Goal: Task Accomplishment & Management: Manage account settings

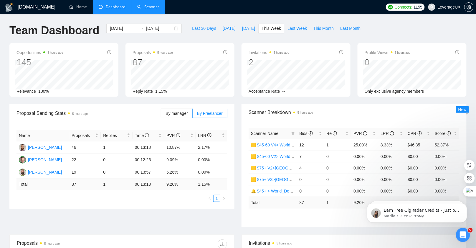
click at [157, 9] on link "Scanner" at bounding box center [148, 6] width 22 height 5
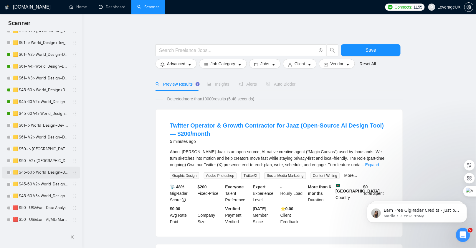
scroll to position [244, 0]
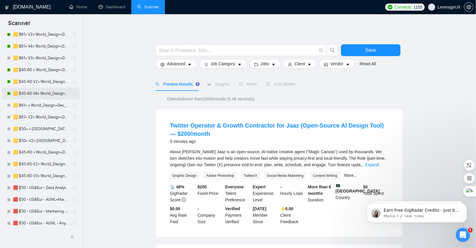
click at [45, 93] on link "🟨 $45-60 V4> World_Design+Dev_Antony-Front-End_General" at bounding box center [41, 94] width 56 height 12
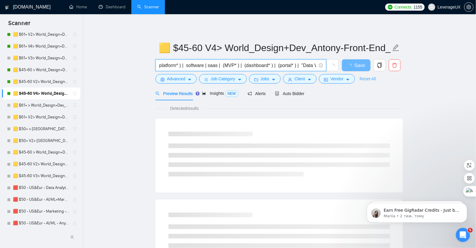
scroll to position [0, 899]
drag, startPoint x: 159, startPoint y: 65, endPoint x: 375, endPoint y: 76, distance: 215.4
click at [375, 76] on form "🟨 $45-60 V4> World_Design+Dev_Antony-Front-End_General ( (design* ) | (redesign…" at bounding box center [280, 62] width 248 height 48
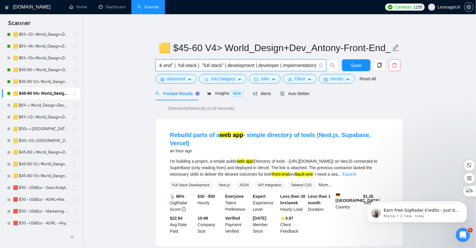
scroll to position [0, 0]
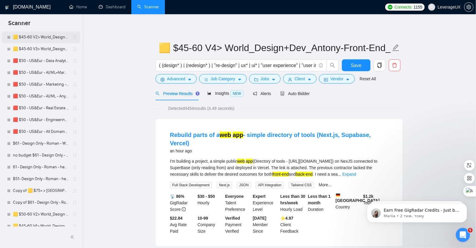
scroll to position [376, 0]
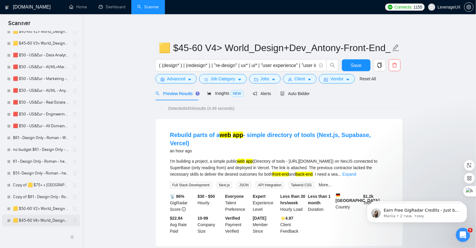
click at [46, 221] on link "🟨 $45-60 V4> World_Design+Dev_Roman-WebDesign_General" at bounding box center [41, 221] width 56 height 12
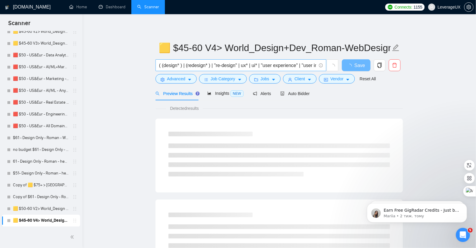
click at [177, 65] on input "( (design* ) | (redesign* ) | "re-design" | ux* | ui* | "user experience" | "us…" at bounding box center [237, 65] width 157 height 7
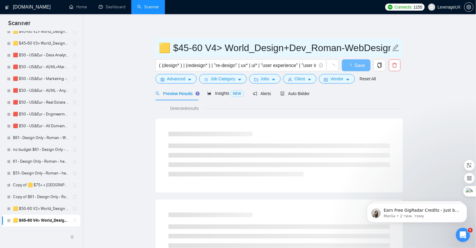
click at [227, 47] on input "🟨 $45-60 V4> World_Design+Dev_Roman-WebDesign_General" at bounding box center [275, 47] width 232 height 15
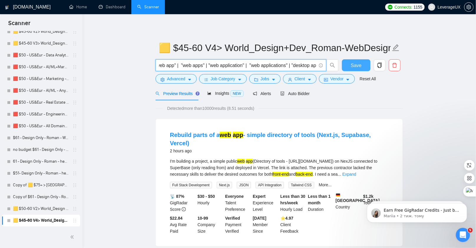
scroll to position [0, 899]
drag, startPoint x: 160, startPoint y: 66, endPoint x: 348, endPoint y: 67, distance: 188.6
click at [348, 67] on div "( (design* ) | (redesign* ) | "re-design" | ux* | ui* | "user experience" | "us…" at bounding box center [278, 66] width 248 height 15
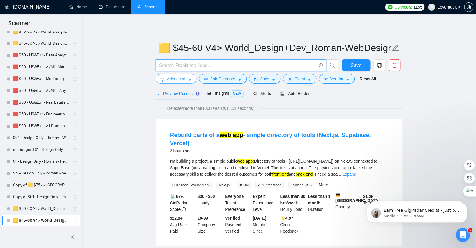
scroll to position [0, 0]
paste input "("health care" | healthcare | medical | patient* | telemedicine | "tele medicin…"
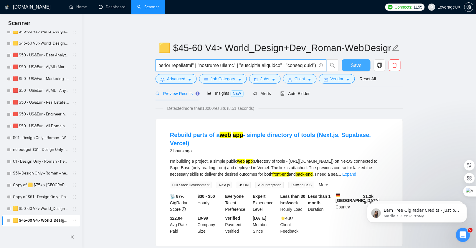
type input "("health care" | healthcare | medical | patient* | telemedicine | "tele medicin…"
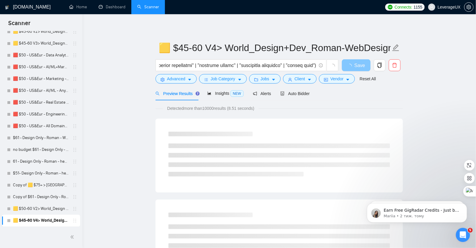
click at [344, 68] on button "Save" at bounding box center [356, 65] width 29 height 12
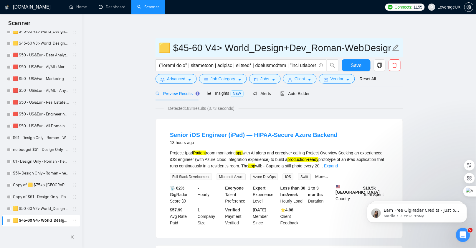
click at [220, 49] on input "🟨 $45-60 V4> World_Design+Dev_Roman-WebDesign_General" at bounding box center [275, 47] width 232 height 15
type input "🟨 $45-60 > World_Design+Dev_Roman-WebDesign_General"
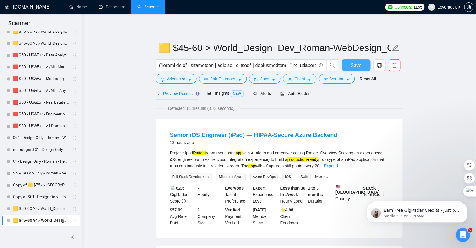
click at [353, 63] on span "Save" at bounding box center [356, 65] width 11 height 7
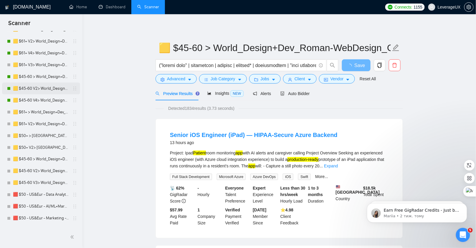
click at [46, 92] on link "🟨 $45-60 V2> World_Design+Dev_Antony-Front-End_General" at bounding box center [41, 89] width 56 height 12
click at [47, 90] on link "🟨 $45-60 V2> World_Design+Dev_Antony-Front-End_General" at bounding box center [41, 89] width 56 height 12
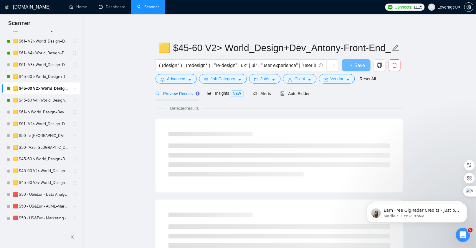
scroll to position [220, 0]
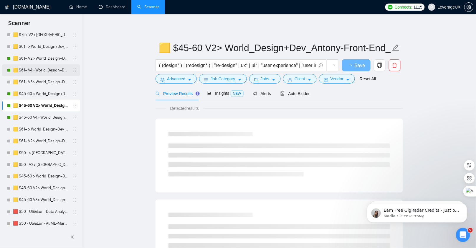
click at [44, 70] on link "🟨 $61+ V4> World_Design+Dev_Antony-Full-Stack_General" at bounding box center [41, 70] width 56 height 12
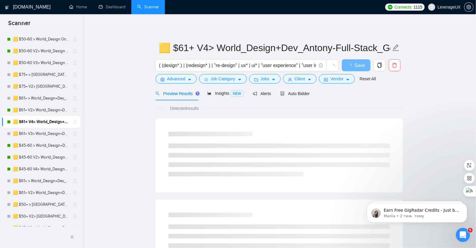
scroll to position [154, 0]
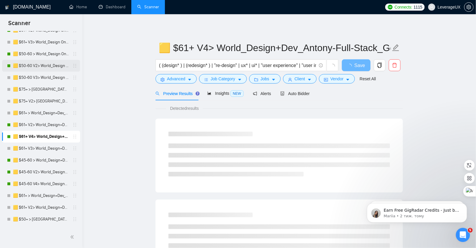
click at [44, 70] on link "🟨 $50-60 V2> World_Design Only_Roman-Web Design_General" at bounding box center [41, 66] width 56 height 12
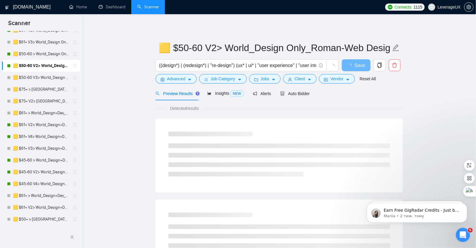
scroll to position [376, 0]
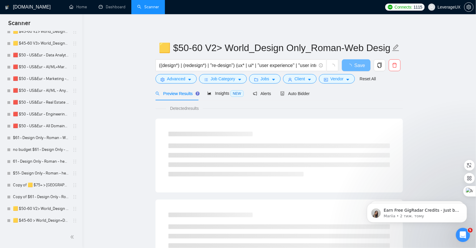
drag, startPoint x: 37, startPoint y: 218, endPoint x: 298, endPoint y: 72, distance: 299.8
click at [37, 218] on link "🟨 $45-60 > World_Design+Dev_Roman-WebDesign_General" at bounding box center [41, 221] width 56 height 12
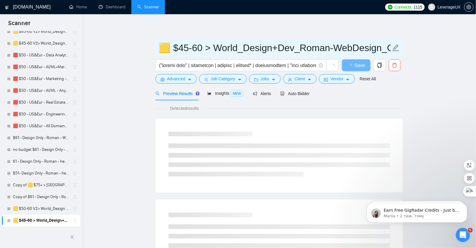
click at [267, 51] on input "🟨 $45-60 > World_Design+Dev_Roman-WebDesign_General" at bounding box center [275, 47] width 232 height 15
click at [302, 49] on input "🟨 $45-60 > World_Design+Dev_Roman-WebDesign_General" at bounding box center [275, 47] width 232 height 15
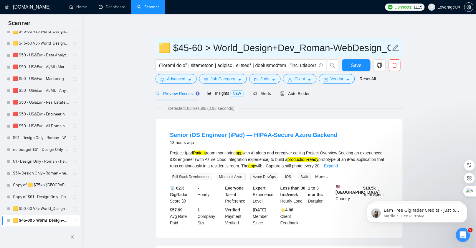
drag, startPoint x: 302, startPoint y: 48, endPoint x: 380, endPoint y: 59, distance: 78.6
click at [380, 59] on form "🟨 $45-60 > World_Design+Dev_Roman-WebDesign_General Save Advanced Job Category …" at bounding box center [280, 62] width 248 height 48
click at [231, 51] on input "🟨 $45-60 > World_Design+Dev_Roman-WebDesign_General" at bounding box center [275, 47] width 232 height 15
click at [210, 46] on input "🟨 $45-60 > World_Design+Dev_Roman-WebDesign_General" at bounding box center [275, 47] width 232 height 15
click at [265, 50] on input "🟨 $45-60 >Healthcare_ World_Design+Dev_Roman-WebDesign_General" at bounding box center [275, 47] width 232 height 15
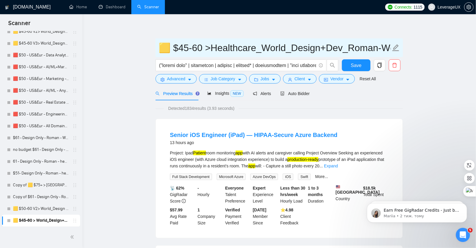
click at [213, 49] on input "🟨 $45-60 >Healthcare_World_Design+Dev_Roman-WebDesign_General" at bounding box center [275, 47] width 232 height 15
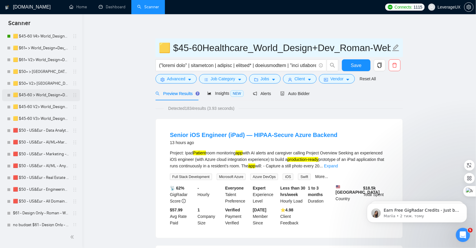
scroll to position [296, 0]
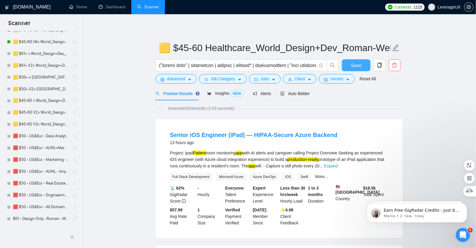
click at [353, 70] on button "Save" at bounding box center [356, 65] width 29 height 12
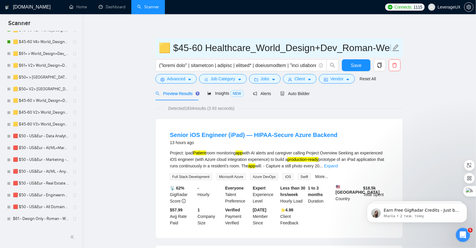
click at [345, 50] on input "🟨 $45-60 Healthcare_World_Design+Dev_Roman-WebDesign_General" at bounding box center [275, 47] width 232 height 15
click at [398, 49] on icon "edit" at bounding box center [396, 48] width 8 height 8
click at [371, 50] on input "🟨 $45-60 Healthcare_World_Design+Dev_Roman-WebDesign_General" at bounding box center [275, 47] width 232 height 15
type input "🟨 $45-60 Healthcare_World_Design+Dev_Antony-WebDesign_General"
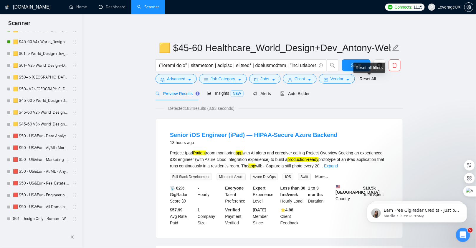
click at [356, 67] on div "Reset all filters" at bounding box center [370, 67] width 32 height 10
click at [352, 66] on span "Save" at bounding box center [356, 65] width 11 height 7
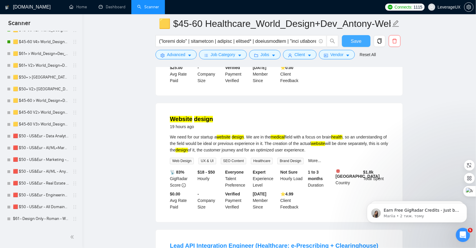
scroll to position [269, 0]
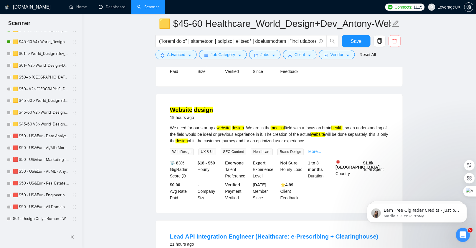
click at [312, 154] on link "More..." at bounding box center [315, 151] width 13 height 5
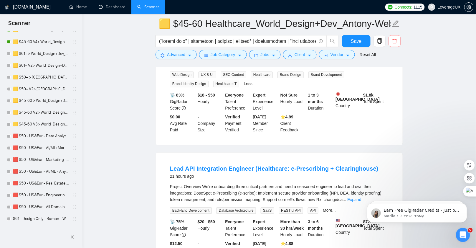
scroll to position [389, 0]
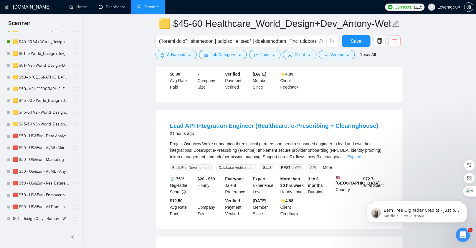
click at [361, 159] on link "Expand" at bounding box center [354, 156] width 14 height 5
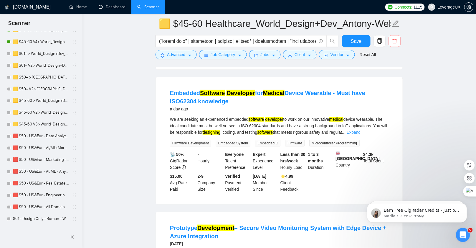
scroll to position [733, 0]
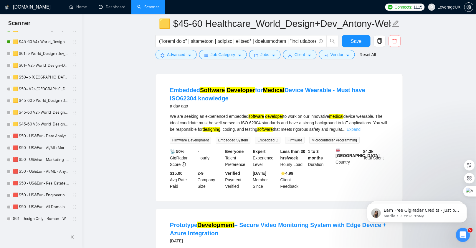
click at [361, 131] on link "Expand" at bounding box center [354, 129] width 14 height 5
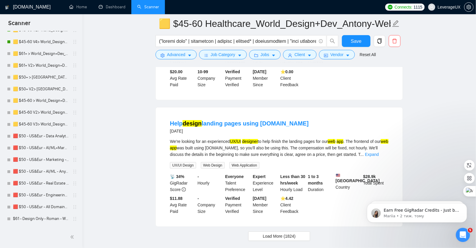
scroll to position [1423, 0]
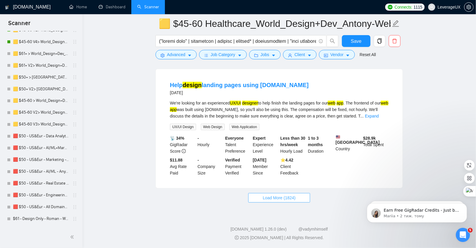
click at [259, 198] on button "Load More (1824)" at bounding box center [279, 197] width 62 height 9
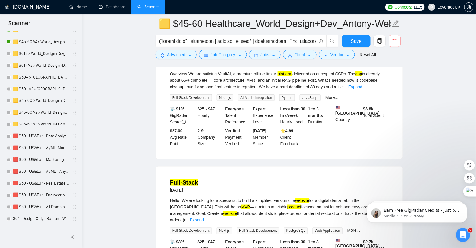
scroll to position [1544, 0]
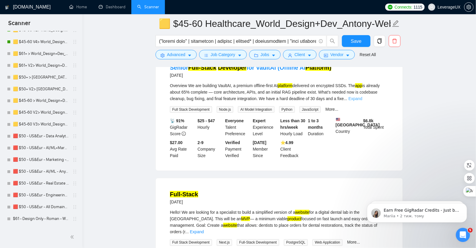
click at [363, 101] on link "Expand" at bounding box center [356, 98] width 14 height 5
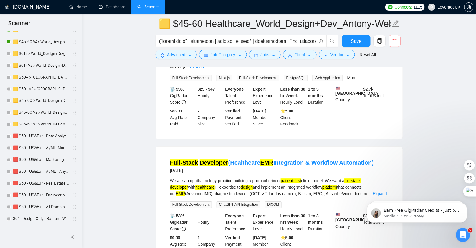
scroll to position [1860, 0]
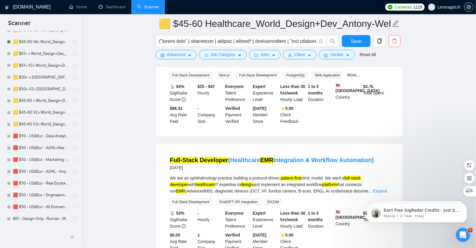
click at [204, 67] on link "Expand" at bounding box center [197, 64] width 14 height 5
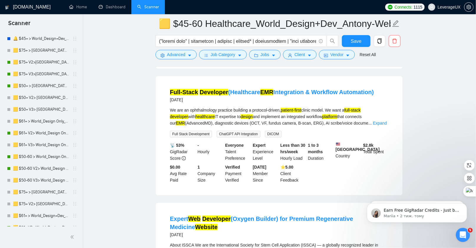
scroll to position [47, 0]
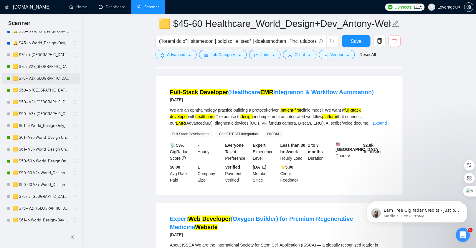
click at [52, 79] on link "🟨 $75+ V3>[GEOGRAPHIC_DATA]+[GEOGRAPHIC_DATA] Only_Tony-UX/UI_General" at bounding box center [41, 79] width 56 height 12
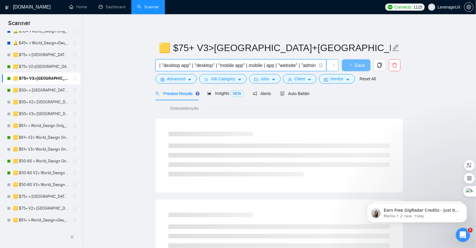
scroll to position [0, 620]
drag, startPoint x: 159, startPoint y: 66, endPoint x: 335, endPoint y: 70, distance: 175.7
click at [335, 70] on span "((design*) | (redesign*) | "re-design") (ux* | ui* | "user experience" | "user …" at bounding box center [247, 65] width 183 height 12
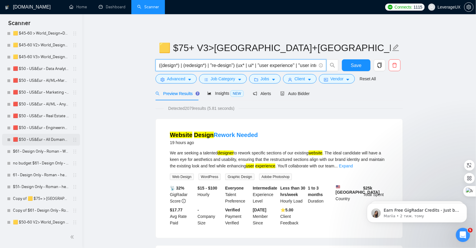
scroll to position [376, 0]
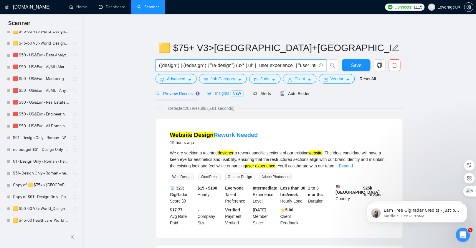
click at [42, 222] on link "🟨 $45-60 Healthcare_World_Design+Dev_Antony-WebDesign_General" at bounding box center [41, 221] width 56 height 12
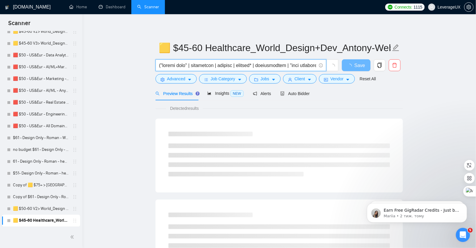
click at [182, 64] on input "text" at bounding box center [237, 65] width 157 height 7
drag, startPoint x: 159, startPoint y: 65, endPoint x: 275, endPoint y: 65, distance: 116.1
click at [275, 66] on span at bounding box center [241, 65] width 171 height 12
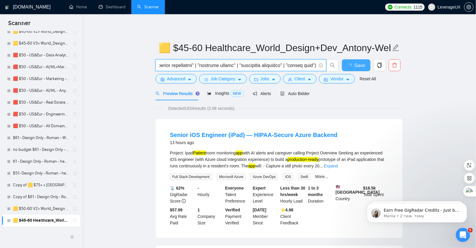
drag, startPoint x: 159, startPoint y: 65, endPoint x: 344, endPoint y: 71, distance: 185.2
click at [344, 71] on div "Save" at bounding box center [278, 66] width 248 height 15
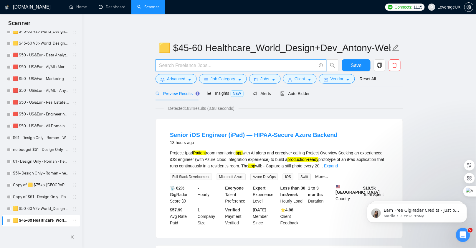
scroll to position [0, 0]
paste input "("health care" | healthcare | medical | patient* | telemedicine | "tele medicin…"
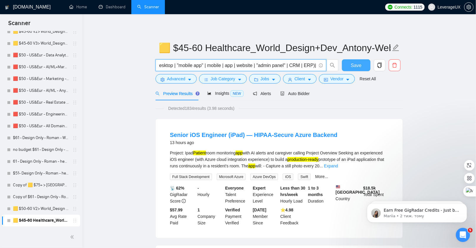
type input "("health care" | healthcare | medical | patient* | telemedicine | "tele medicin…"
click at [346, 66] on button "Save" at bounding box center [356, 65] width 29 height 12
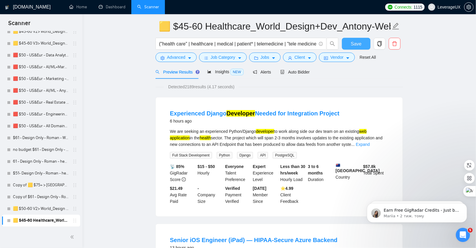
scroll to position [36, 0]
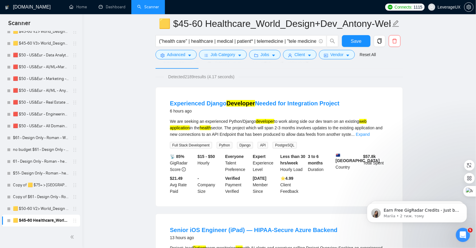
click at [370, 133] on link "Expand" at bounding box center [363, 134] width 14 height 5
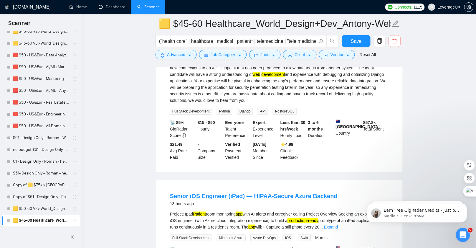
scroll to position [167, 0]
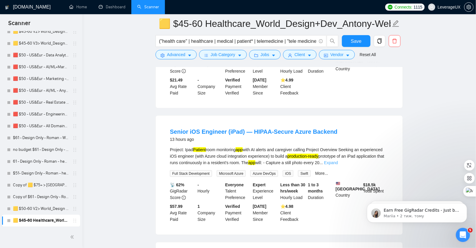
click at [338, 161] on link "Expand" at bounding box center [331, 162] width 14 height 5
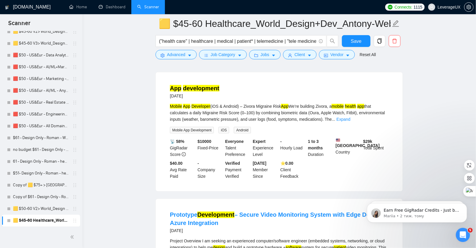
scroll to position [898, 0]
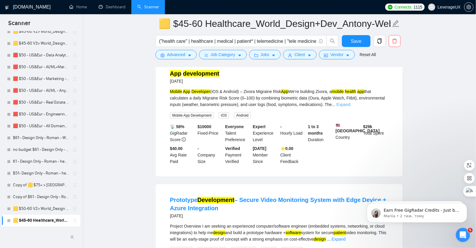
click at [351, 107] on link "Expand" at bounding box center [344, 104] width 14 height 5
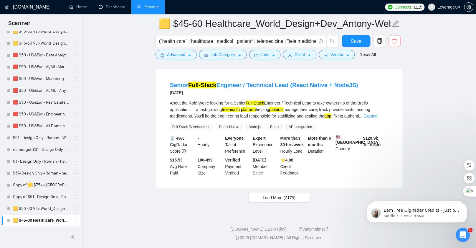
scroll to position [1338, 0]
click at [285, 200] on span "Load More (2179)" at bounding box center [279, 197] width 33 height 6
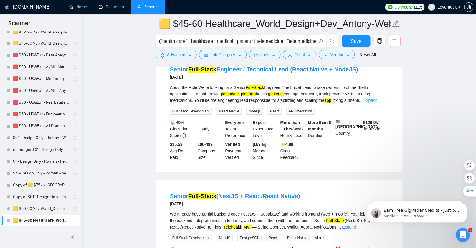
scroll to position [1318, 0]
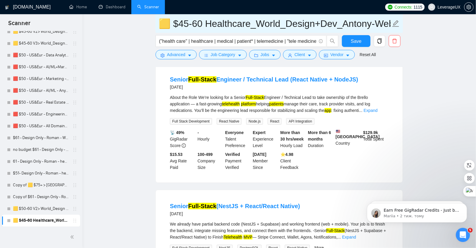
click at [288, 25] on input "🟨 $45-60 Healthcare_World_Design+Dev_Antony-WebDesign_General" at bounding box center [275, 23] width 232 height 15
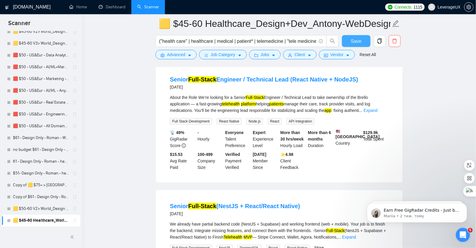
click at [350, 42] on button "Save" at bounding box center [356, 41] width 29 height 12
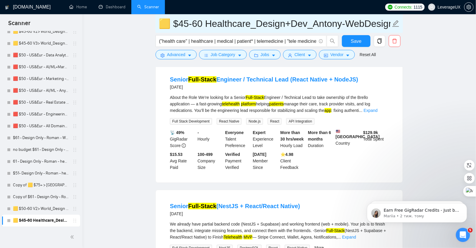
click at [251, 24] on input "🟨 $45-60 Healthcare_Design+Dev_Antony-WebDesign_General" at bounding box center [275, 23] width 232 height 15
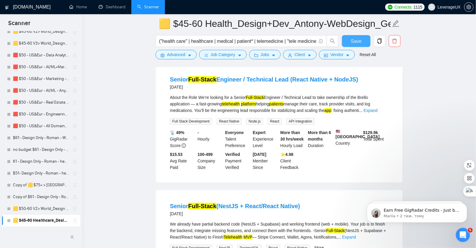
click at [355, 40] on span "Save" at bounding box center [356, 40] width 11 height 7
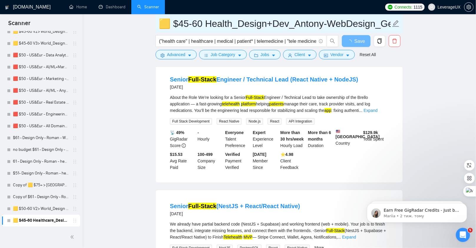
click at [346, 21] on input "🟨 $45-60 Health_Design+Dev_Antony-WebDesign_General" at bounding box center [275, 23] width 232 height 15
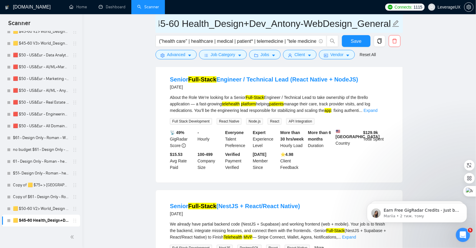
drag, startPoint x: 304, startPoint y: 24, endPoint x: 399, endPoint y: 26, distance: 95.8
click at [399, 26] on span "🟨 $45-60 Health_Design+Dev_Antony-WebDesign_General" at bounding box center [280, 23] width 248 height 19
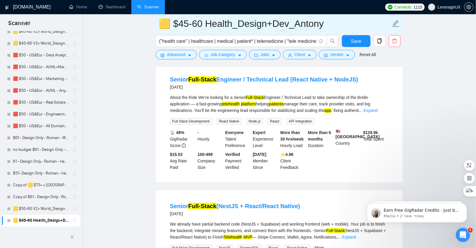
scroll to position [0, 0]
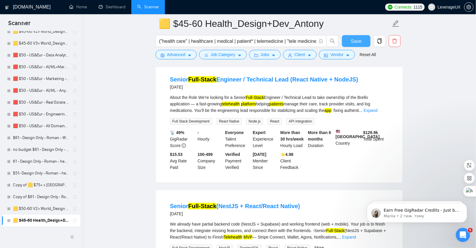
click at [359, 44] on span "Save" at bounding box center [356, 40] width 11 height 7
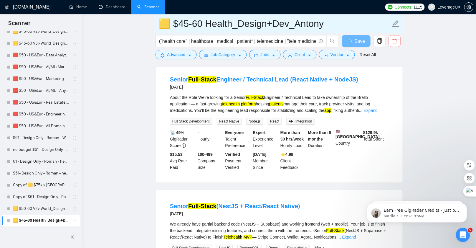
click at [268, 24] on input "🟨 $45-60 Health_Design+Dev_Antony" at bounding box center [275, 23] width 232 height 15
type input "🟨 $45-60 Health_Des+Dev_Antony"
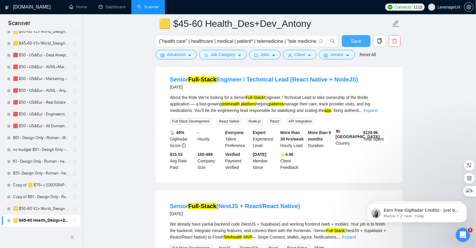
drag, startPoint x: 363, startPoint y: 40, endPoint x: 135, endPoint y: 61, distance: 229.4
click at [363, 40] on button "Save" at bounding box center [356, 41] width 29 height 12
click at [356, 42] on span "Save" at bounding box center [356, 40] width 11 height 7
click at [35, 205] on link "🟨 $50-60 V2> World_Design Only_Roman-Web Design_General" at bounding box center [41, 209] width 56 height 12
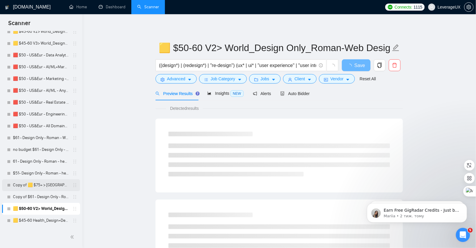
drag, startPoint x: 36, startPoint y: 219, endPoint x: 53, endPoint y: 186, distance: 36.9
click at [36, 219] on link "🟨 $45-60 Health_Design+Dev_Antony" at bounding box center [41, 221] width 56 height 12
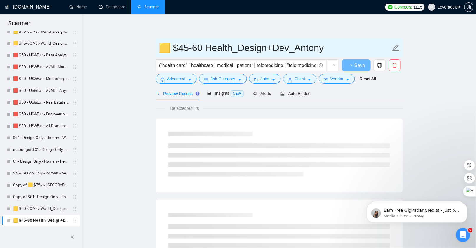
click at [260, 46] on input "🟨 $45-60 Health_Design+Dev_Antony" at bounding box center [275, 47] width 232 height 15
click at [266, 50] on input "🟨 $45-60 Health_Design+Dev_Antony" at bounding box center [275, 47] width 232 height 15
click at [267, 52] on input "🟨 $45-60 Health_Design+Dev_Antony" at bounding box center [275, 47] width 232 height 15
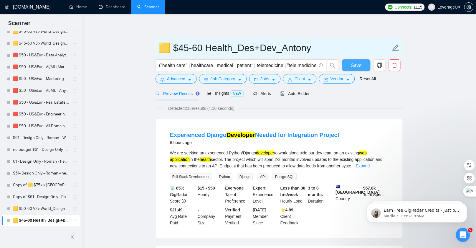
type input "🟨 $45-60 Health_Des+Dev_Antony"
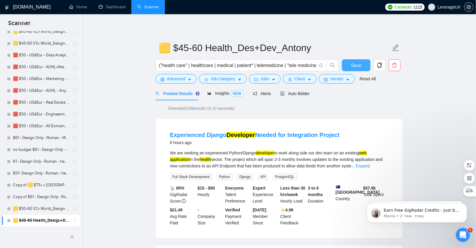
click at [351, 65] on button "Save" at bounding box center [356, 65] width 29 height 12
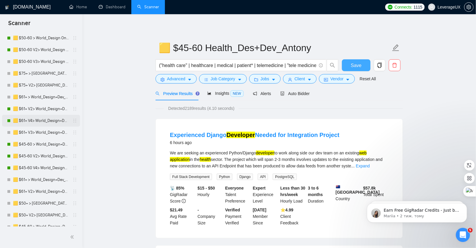
scroll to position [83, 0]
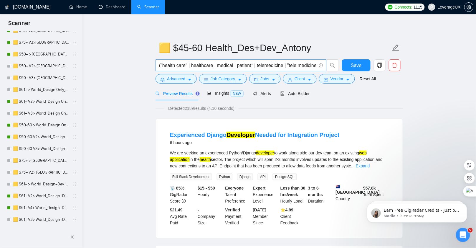
click at [297, 66] on input "("health care" | healthcare | medical | patient* | telemedicine | "tele medicin…" at bounding box center [237, 65] width 157 height 7
type input "("health care" | healthcare | medical | patient* | telemedicine | "tele medicin…"
click at [352, 66] on span "Save" at bounding box center [356, 65] width 11 height 7
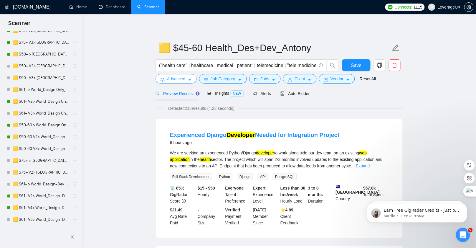
click at [178, 79] on span "Advanced" at bounding box center [176, 78] width 18 height 6
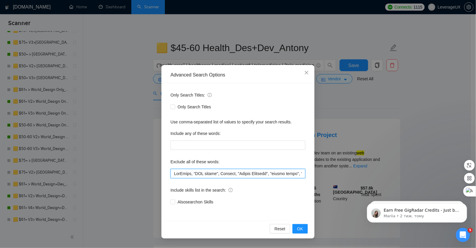
click at [239, 169] on input "text" at bounding box center [238, 173] width 135 height 9
click at [271, 172] on input "text" at bounding box center [238, 173] width 135 height 9
click at [197, 174] on input "text" at bounding box center [238, 173] width 135 height 9
drag, startPoint x: 235, startPoint y: 172, endPoint x: 197, endPoint y: 174, distance: 38.1
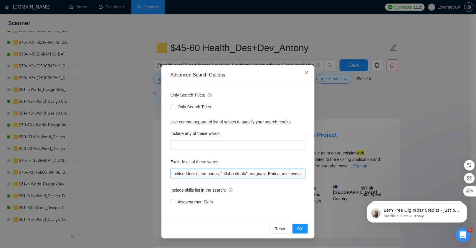
click at [198, 174] on input "text" at bounding box center [238, 173] width 135 height 9
type input "LorEmips, “DOL sitame", Consect, "Adipis Elitsedd", "eiusmo tempo", "Incidi Utl…"
click at [305, 225] on button "OK" at bounding box center [300, 228] width 15 height 9
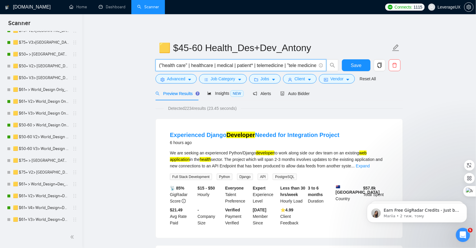
click at [200, 65] on input "("health care" | healthcare | medical | patient* | telemedicine | "tele medicin…" at bounding box center [237, 65] width 157 height 7
type input "("health care" | healthcare | medical | patient* | telemedicine | "tele medicin…"
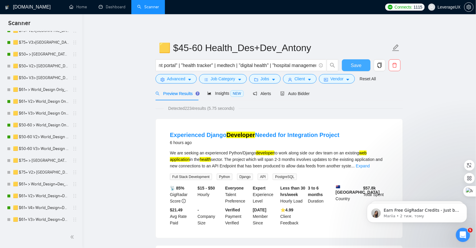
scroll to position [0, 0]
click at [360, 65] on span "Save" at bounding box center [356, 65] width 11 height 7
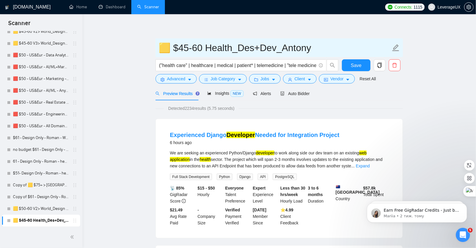
click at [192, 49] on input "🟨 $45-60 Health_Des+Dev_Antony" at bounding box center [275, 47] width 232 height 15
click at [207, 46] on input "🟨 $45-60 Health_Des+Dev_Antony" at bounding box center [275, 47] width 232 height 15
type input "🟨 Health_Des+Dev_Antony"
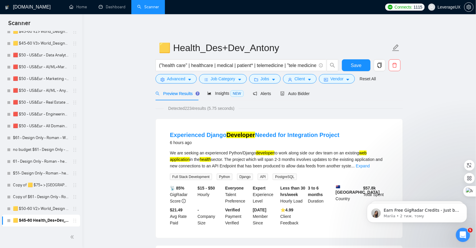
click at [186, 83] on form "🟨 Health_Des+Dev_Antony ("health care" | healthcare | medical | patient* | tele…" at bounding box center [280, 62] width 248 height 48
click at [185, 81] on span "Advanced" at bounding box center [176, 78] width 18 height 6
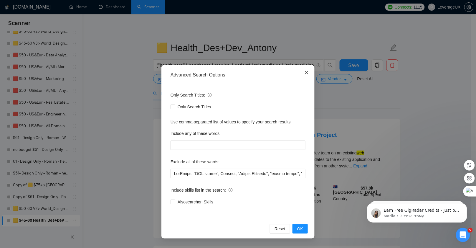
click at [306, 75] on icon "close" at bounding box center [306, 72] width 5 height 5
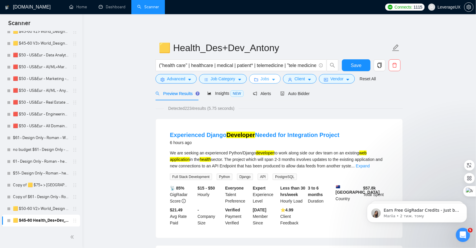
click at [273, 78] on button "Jobs" at bounding box center [265, 78] width 32 height 9
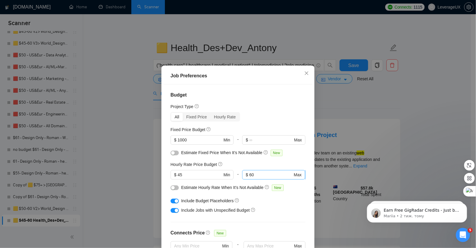
click at [260, 175] on input "60" at bounding box center [270, 174] width 43 height 6
type input "6"
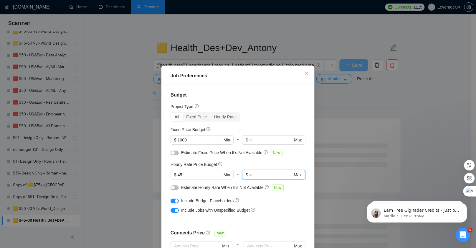
scroll to position [158, 0]
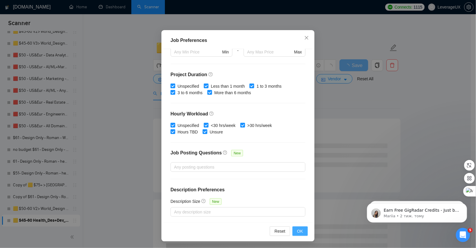
click at [297, 233] on span "OK" at bounding box center [300, 231] width 6 height 6
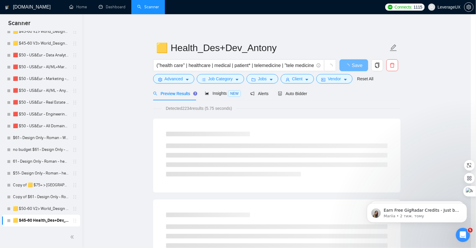
scroll to position [5, 0]
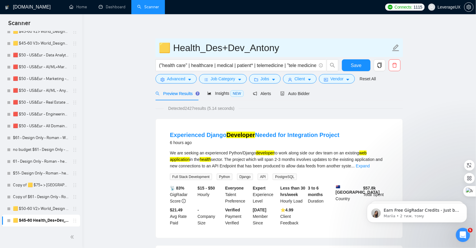
click at [172, 47] on input "🟨 Health_Des+Dev_Antony" at bounding box center [275, 47] width 232 height 15
type input "🟨 $45+Health_Des+Dev_Antony"
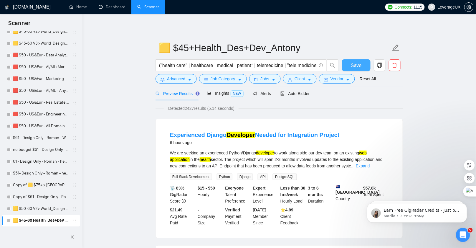
click at [350, 61] on button "Save" at bounding box center [356, 65] width 29 height 12
click at [381, 65] on icon "copy" at bounding box center [380, 64] width 4 height 5
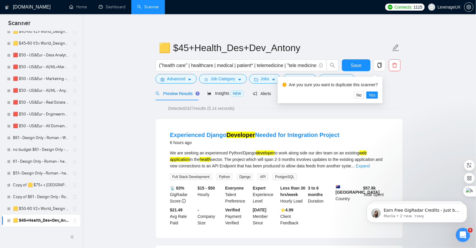
click at [382, 94] on div "Are you sure you want to duplicate this scanner? No Yes" at bounding box center [330, 90] width 105 height 27
click at [376, 95] on span "Yes" at bounding box center [372, 95] width 7 height 6
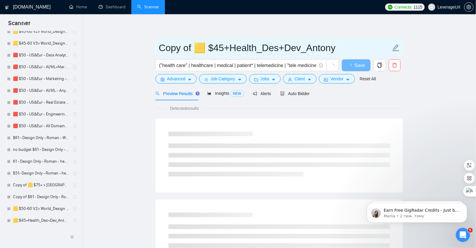
drag, startPoint x: 194, startPoint y: 47, endPoint x: 113, endPoint y: 50, distance: 80.8
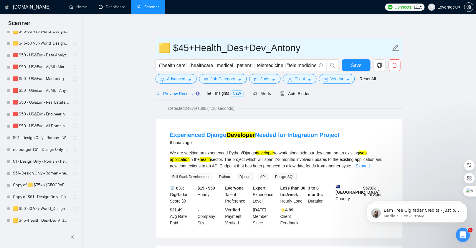
click at [265, 49] on input "🟨 $45+Health_Des+Dev_Antony" at bounding box center [275, 47] width 232 height 15
drag, startPoint x: 279, startPoint y: 47, endPoint x: 275, endPoint y: 68, distance: 20.9
click at [279, 47] on input "🟨 $45+Health_Des_Antony" at bounding box center [275, 47] width 232 height 15
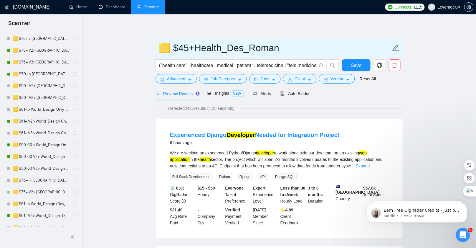
scroll to position [64, 0]
type input "🟨 $45+Health_Des_Roman"
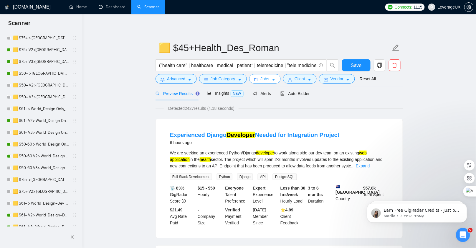
click at [265, 80] on span "Jobs" at bounding box center [265, 78] width 9 height 6
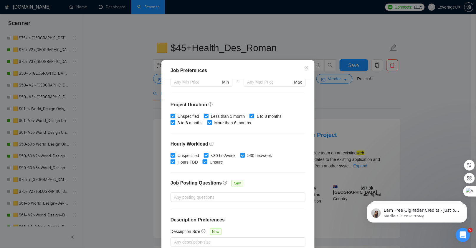
scroll to position [0, 0]
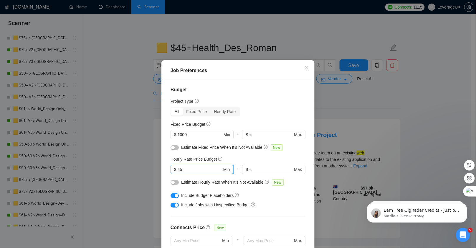
click at [187, 172] on input "45" at bounding box center [200, 169] width 45 height 6
type input "4"
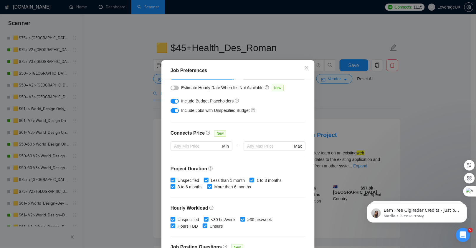
scroll to position [158, 0]
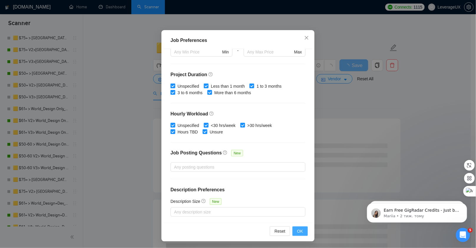
type input "50"
click at [294, 231] on button "OK" at bounding box center [300, 230] width 15 height 9
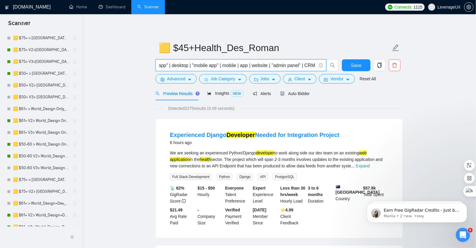
scroll to position [0, 1838]
drag, startPoint x: 159, startPoint y: 66, endPoint x: 329, endPoint y: 72, distance: 170.5
click at [359, 78] on form "🟨 $45+Health_Des_Roman ("health care" | healthcare | medical | patient* | telem…" at bounding box center [280, 62] width 248 height 48
paste input "| medtech | "digital health" | "hospital management" | "clinical system" | "hea…"
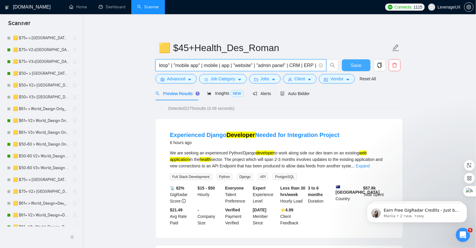
type input "("health care" | healthcare | medical | patient* | telemedicine | "tele medicin…"
click at [356, 69] on span "Save" at bounding box center [356, 65] width 11 height 7
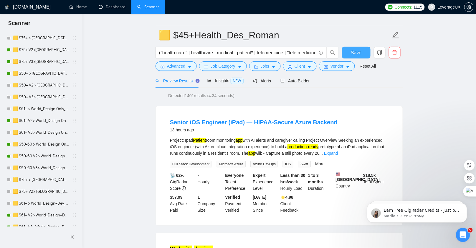
scroll to position [13, 0]
drag, startPoint x: 380, startPoint y: 152, endPoint x: 366, endPoint y: 143, distance: 16.3
click at [338, 152] on link "Expand" at bounding box center [331, 152] width 14 height 5
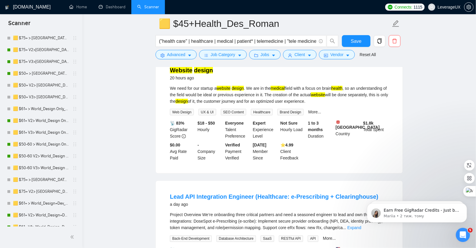
scroll to position [363, 0]
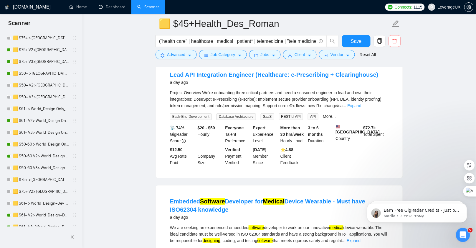
click at [361, 108] on link "Expand" at bounding box center [354, 105] width 14 height 5
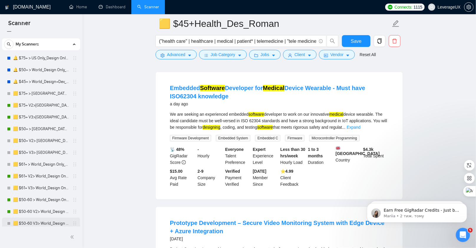
scroll to position [29, 0]
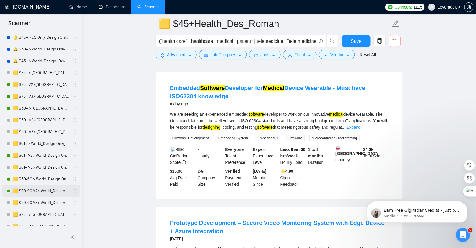
click at [50, 190] on link "🟨 $50-60 V2> World_Design Only_Roman-Web Design_General" at bounding box center [41, 191] width 56 height 12
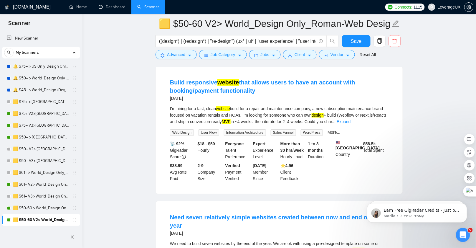
scroll to position [812, 0]
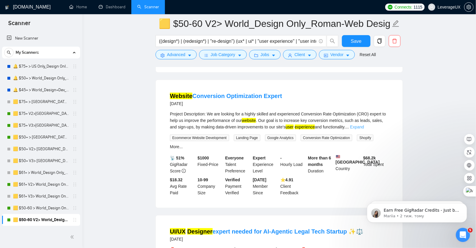
click at [364, 124] on link "Expand" at bounding box center [357, 126] width 14 height 5
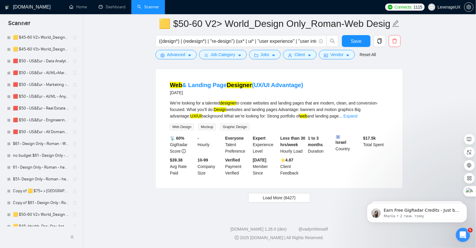
scroll to position [388, 0]
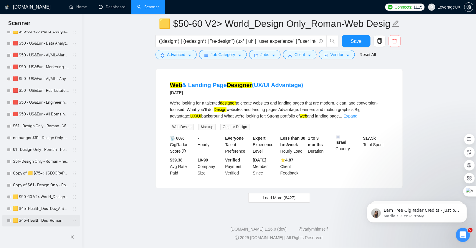
click at [52, 222] on link "🟨 $45+Health_Des_Roman" at bounding box center [41, 221] width 56 height 12
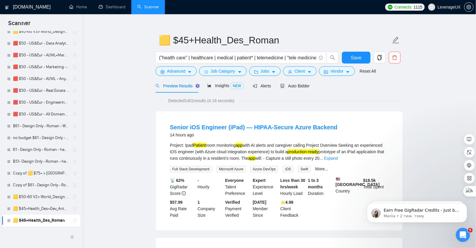
scroll to position [17, 0]
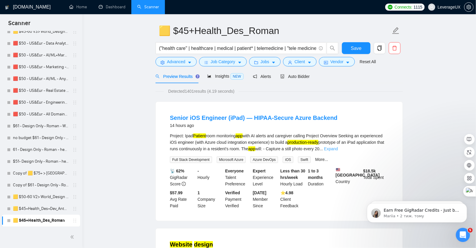
click at [338, 148] on link "Expand" at bounding box center [331, 148] width 14 height 5
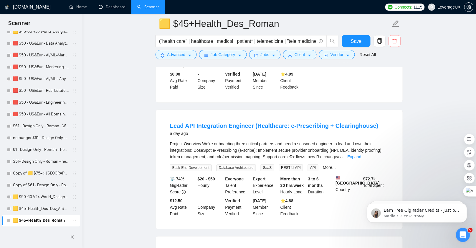
scroll to position [327, 0]
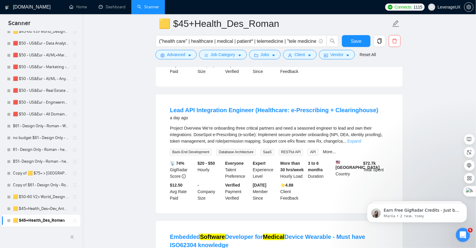
click at [361, 144] on link "Expand" at bounding box center [354, 141] width 14 height 5
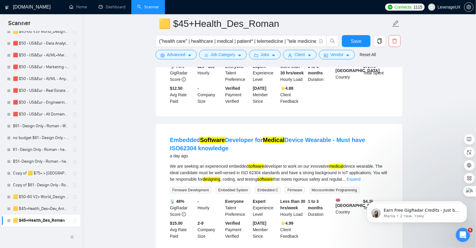
scroll to position [678, 0]
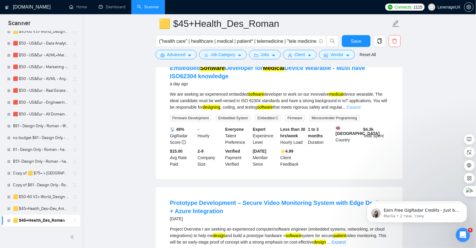
click at [361, 109] on link "Expand" at bounding box center [354, 107] width 14 height 5
